Goal: Transaction & Acquisition: Book appointment/travel/reservation

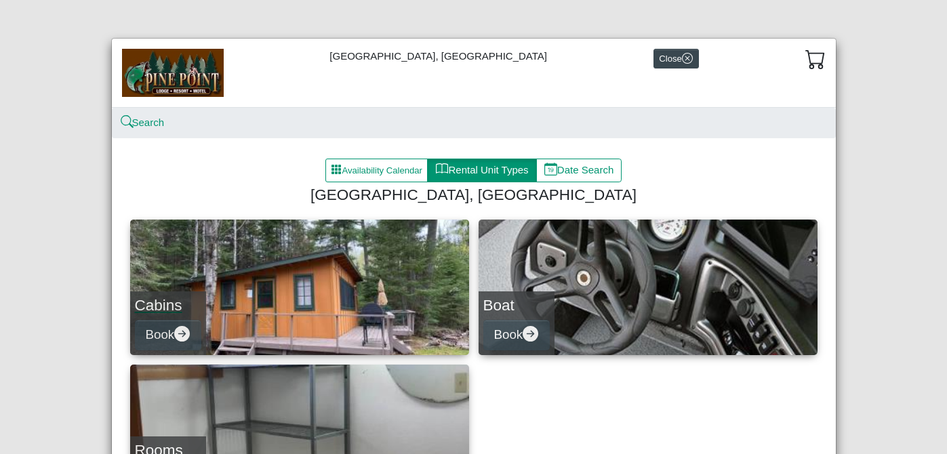
click at [242, 310] on link "Cabins Book" at bounding box center [299, 288] width 339 height 136
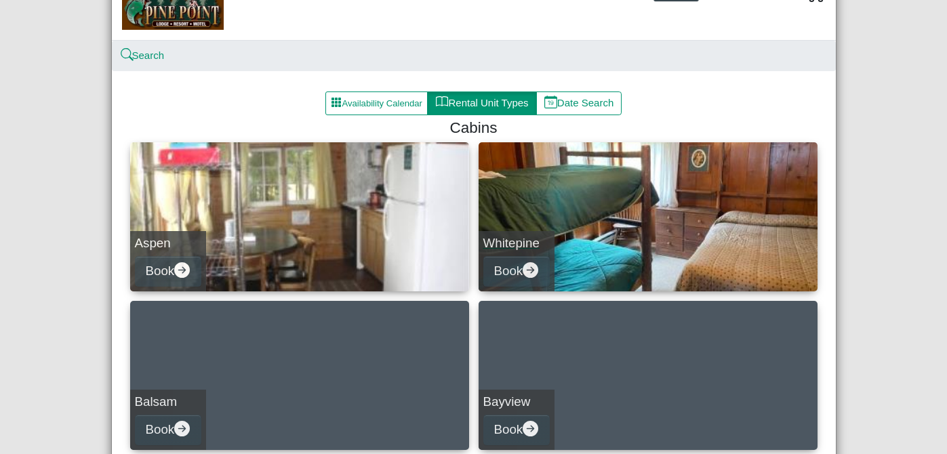
scroll to position [44, 0]
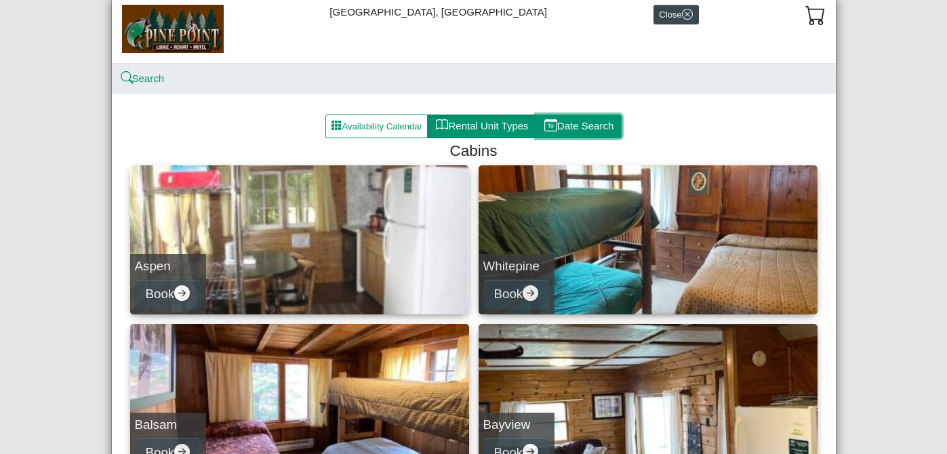
click at [589, 127] on button "Date Search" at bounding box center [579, 127] width 86 height 24
select select "*"
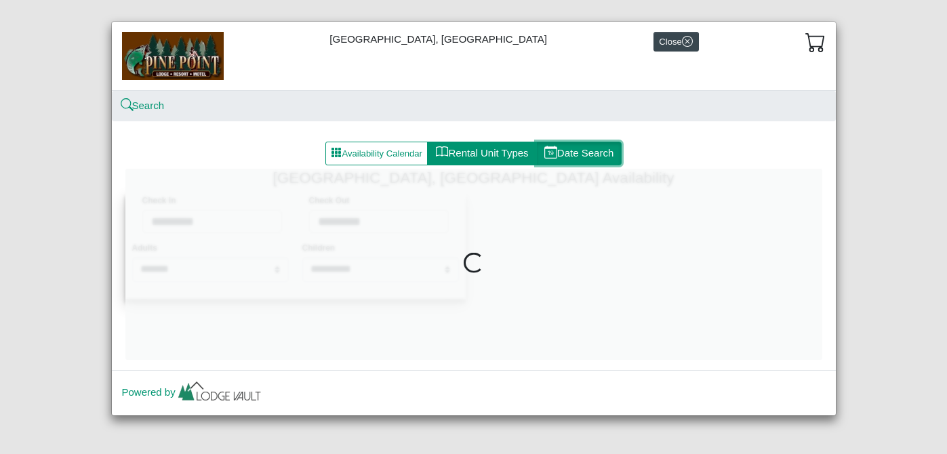
scroll to position [44, 0]
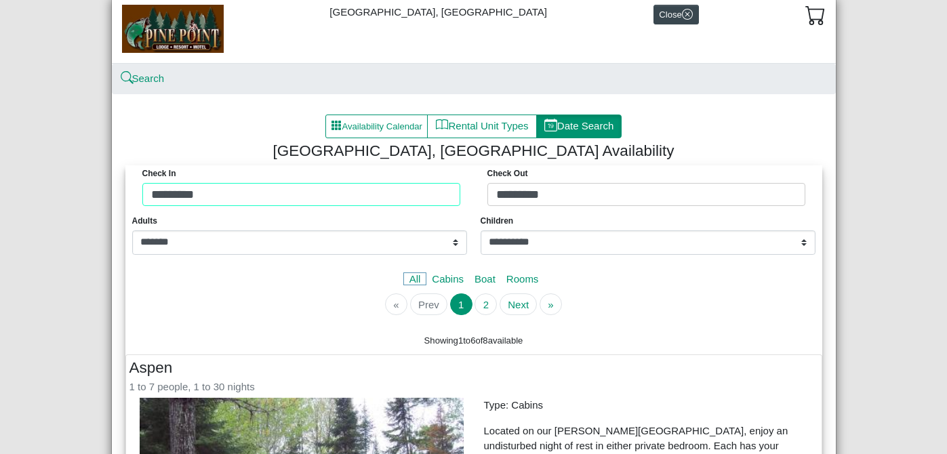
click at [243, 201] on div "Check in ********* Check Out *********" at bounding box center [474, 188] width 690 height 47
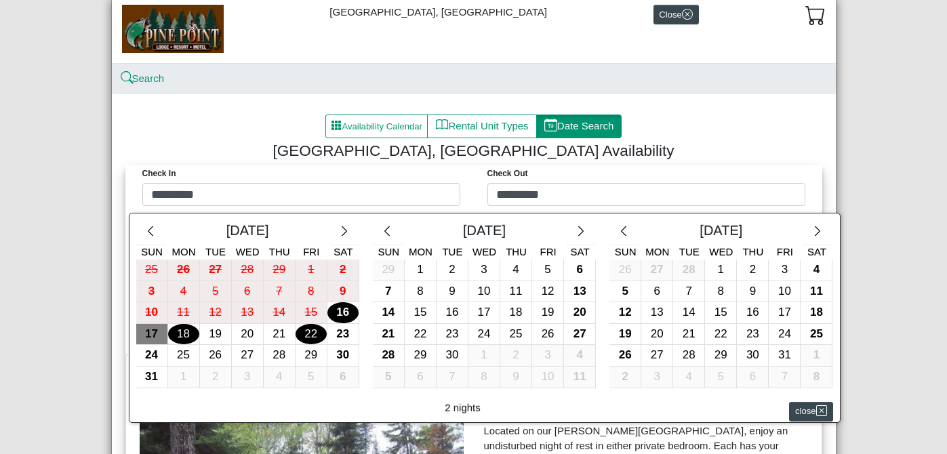
click at [309, 338] on div "22" at bounding box center [311, 334] width 31 height 21
type input "*********"
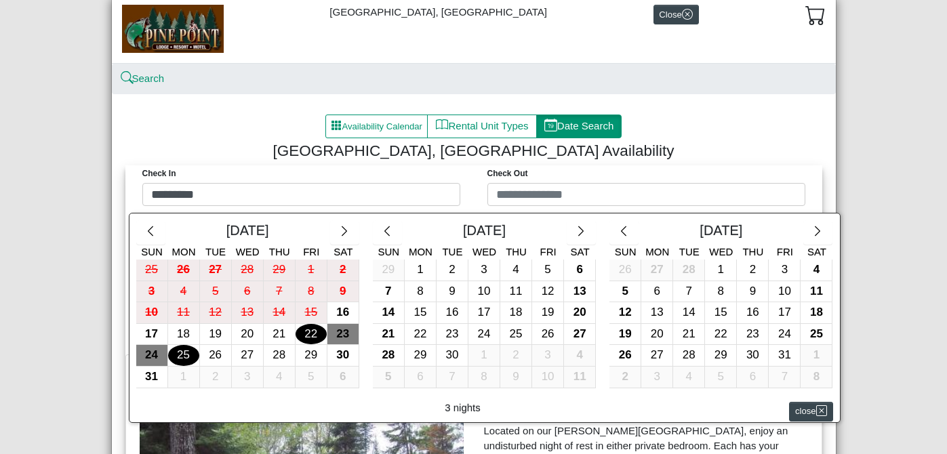
click at [185, 359] on div "25" at bounding box center [183, 355] width 31 height 21
type input "*********"
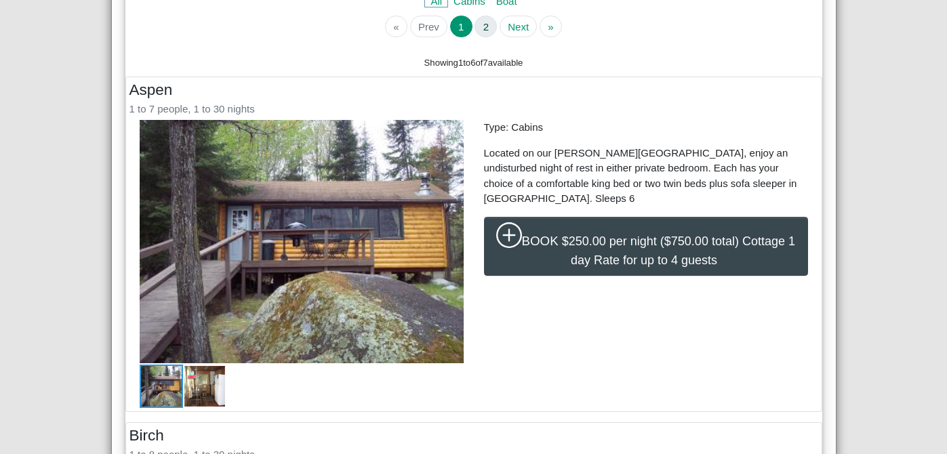
scroll to position [327, 0]
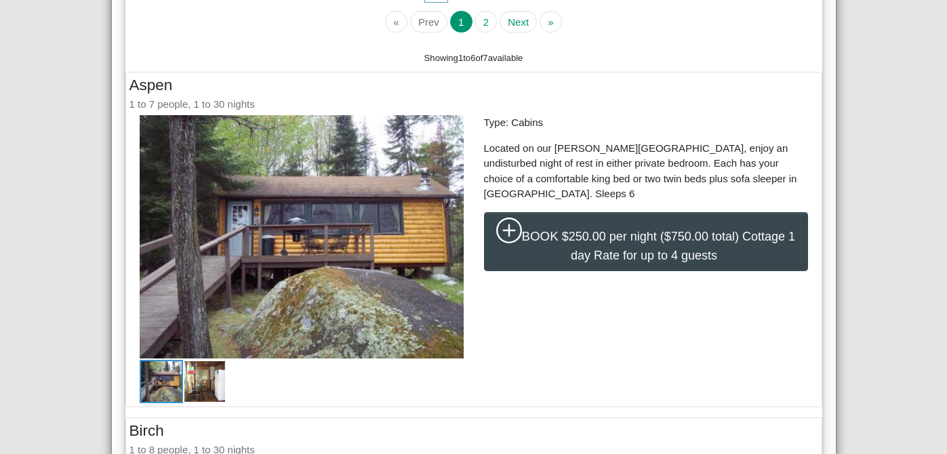
click at [197, 388] on img at bounding box center [204, 381] width 43 height 43
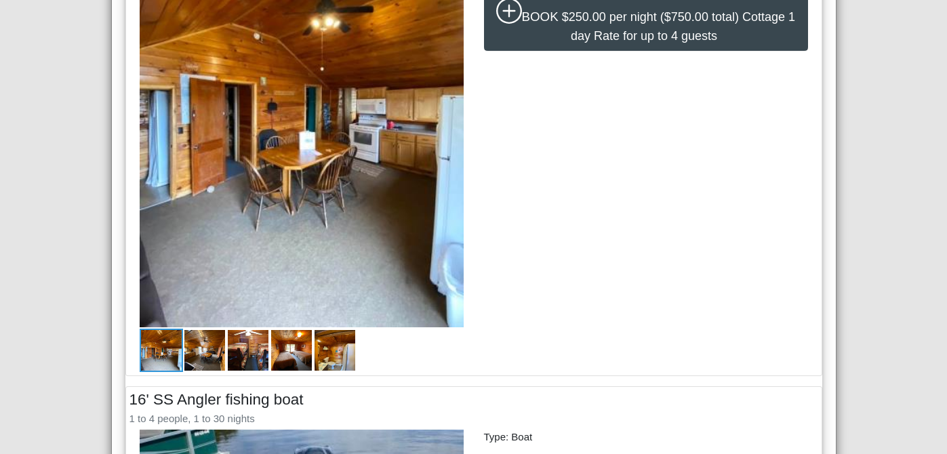
scroll to position [902, 0]
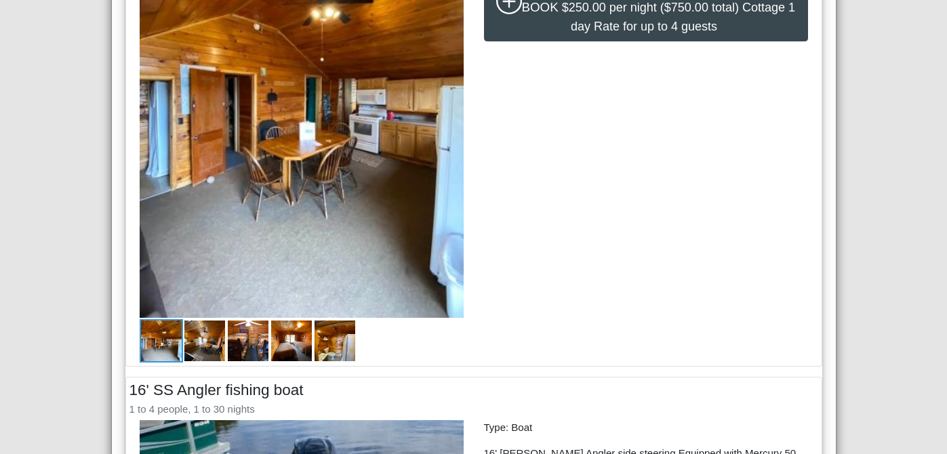
click at [180, 344] on img at bounding box center [161, 340] width 43 height 43
click at [203, 347] on img at bounding box center [204, 340] width 43 height 43
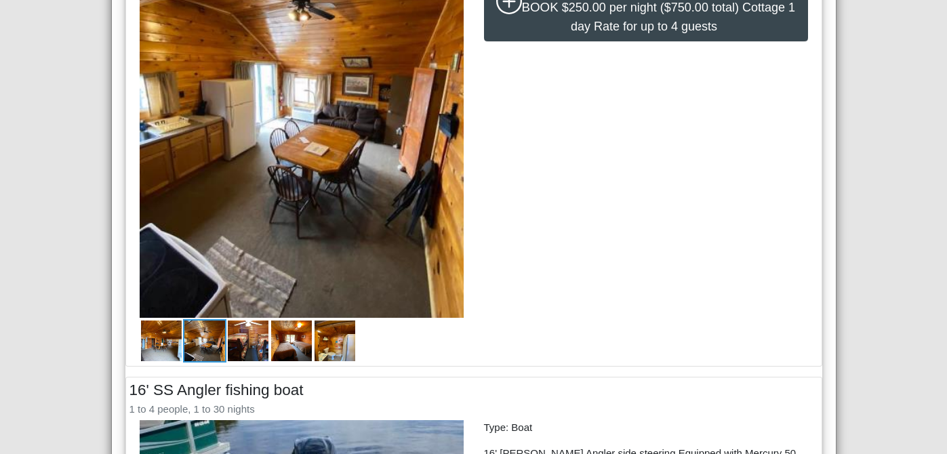
click at [228, 346] on img at bounding box center [247, 340] width 43 height 43
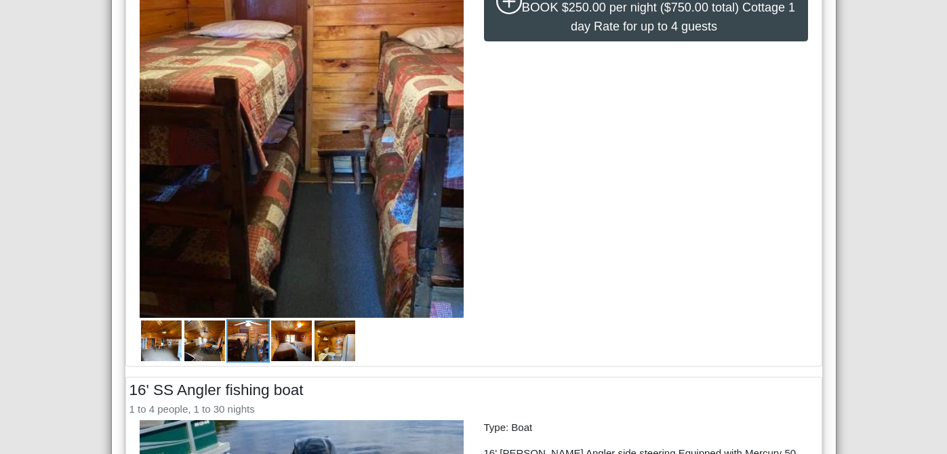
click at [289, 345] on img at bounding box center [291, 340] width 43 height 43
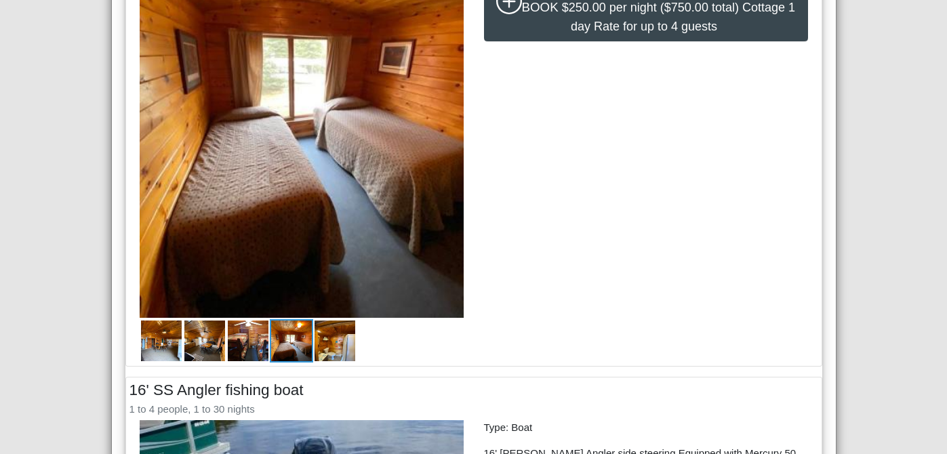
click at [324, 341] on img at bounding box center [334, 340] width 43 height 43
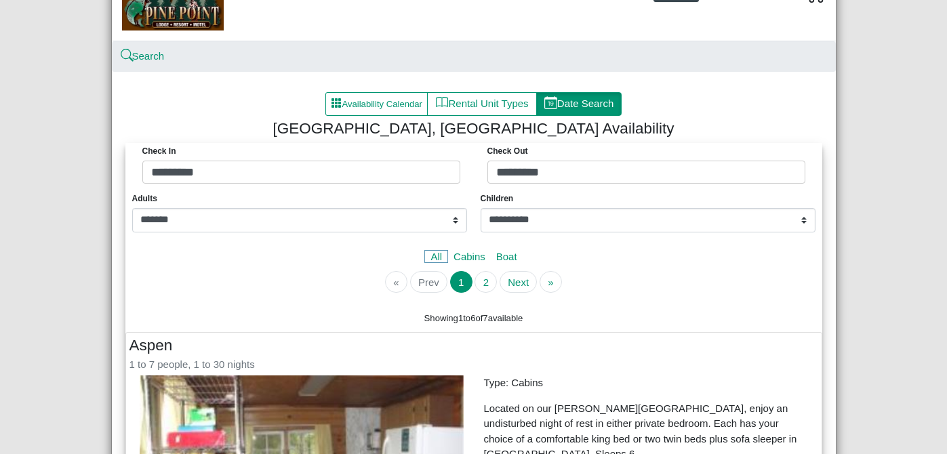
scroll to position [0, 0]
